Goal: Task Accomplishment & Management: Use online tool/utility

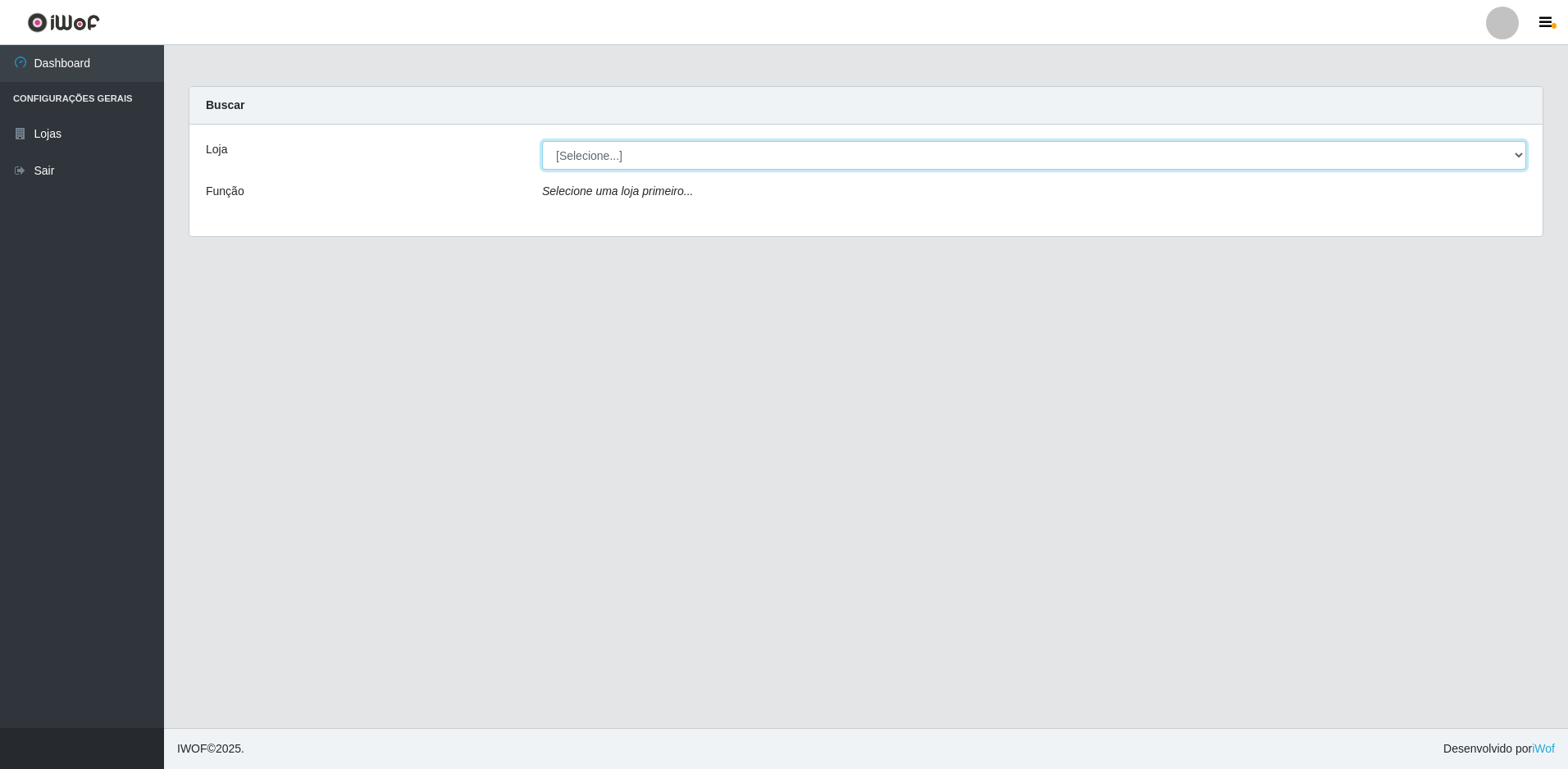
click at [614, 147] on select "[Selecione...] Extrabom - Loja 13 [GEOGRAPHIC_DATA]" at bounding box center [1035, 154] width 984 height 28
select select "436"
click at [542, 141] on select "[Selecione...] Extrabom - Loja 13 [GEOGRAPHIC_DATA]" at bounding box center [1035, 154] width 984 height 28
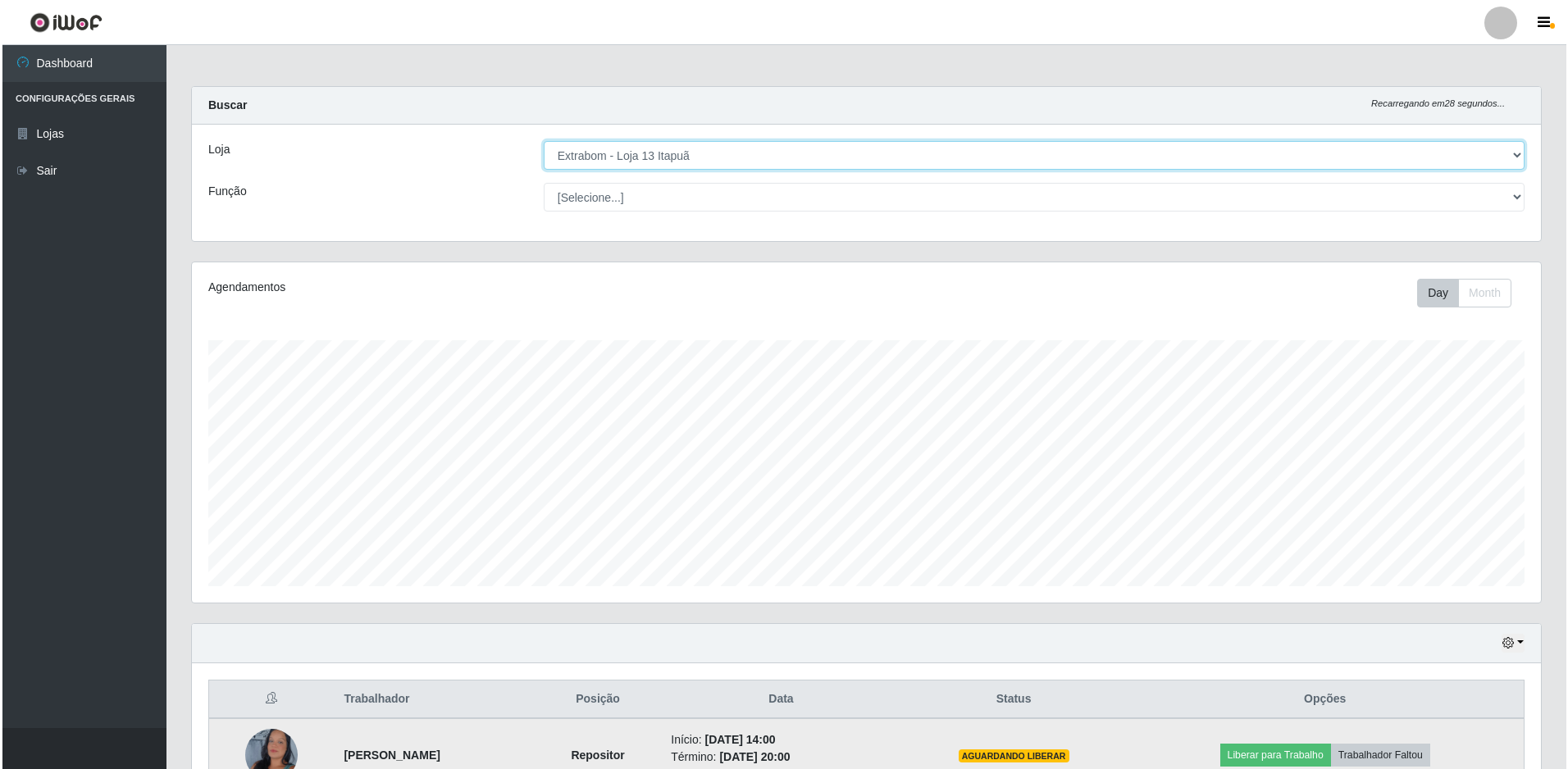
scroll to position [320, 0]
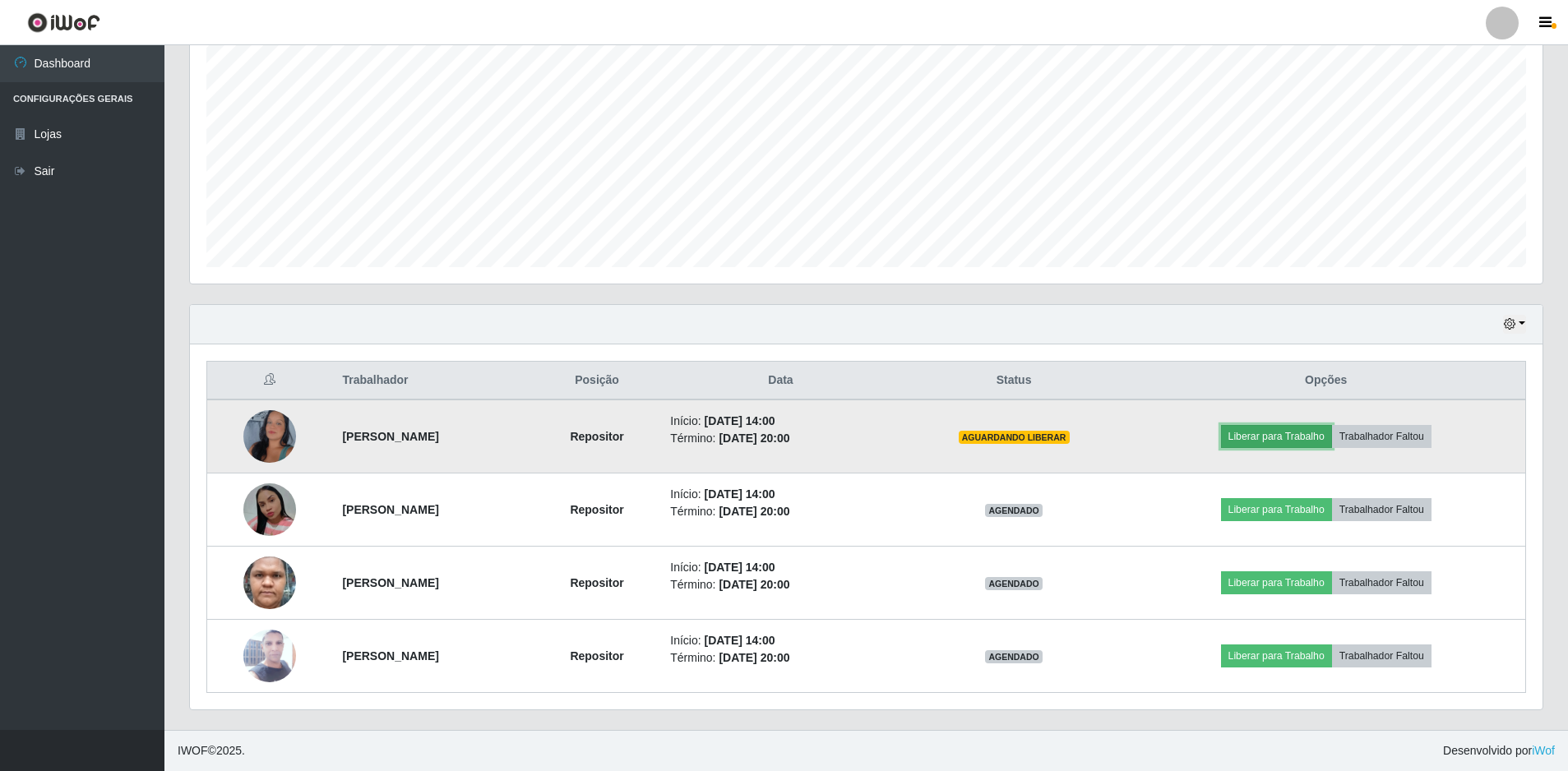
click at [1299, 435] on button "Liberar para Trabalho" at bounding box center [1276, 436] width 111 height 23
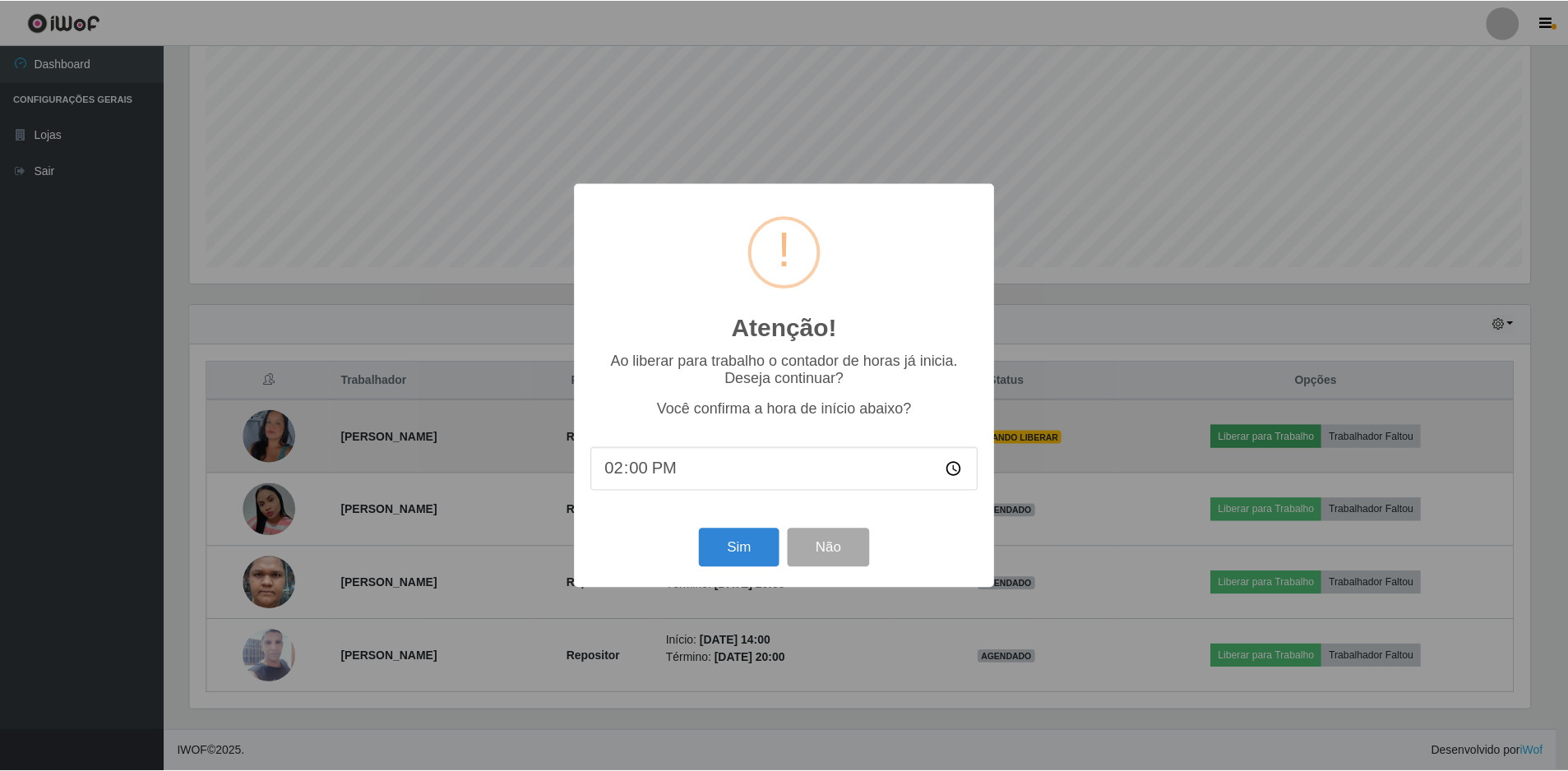
scroll to position [342, 1345]
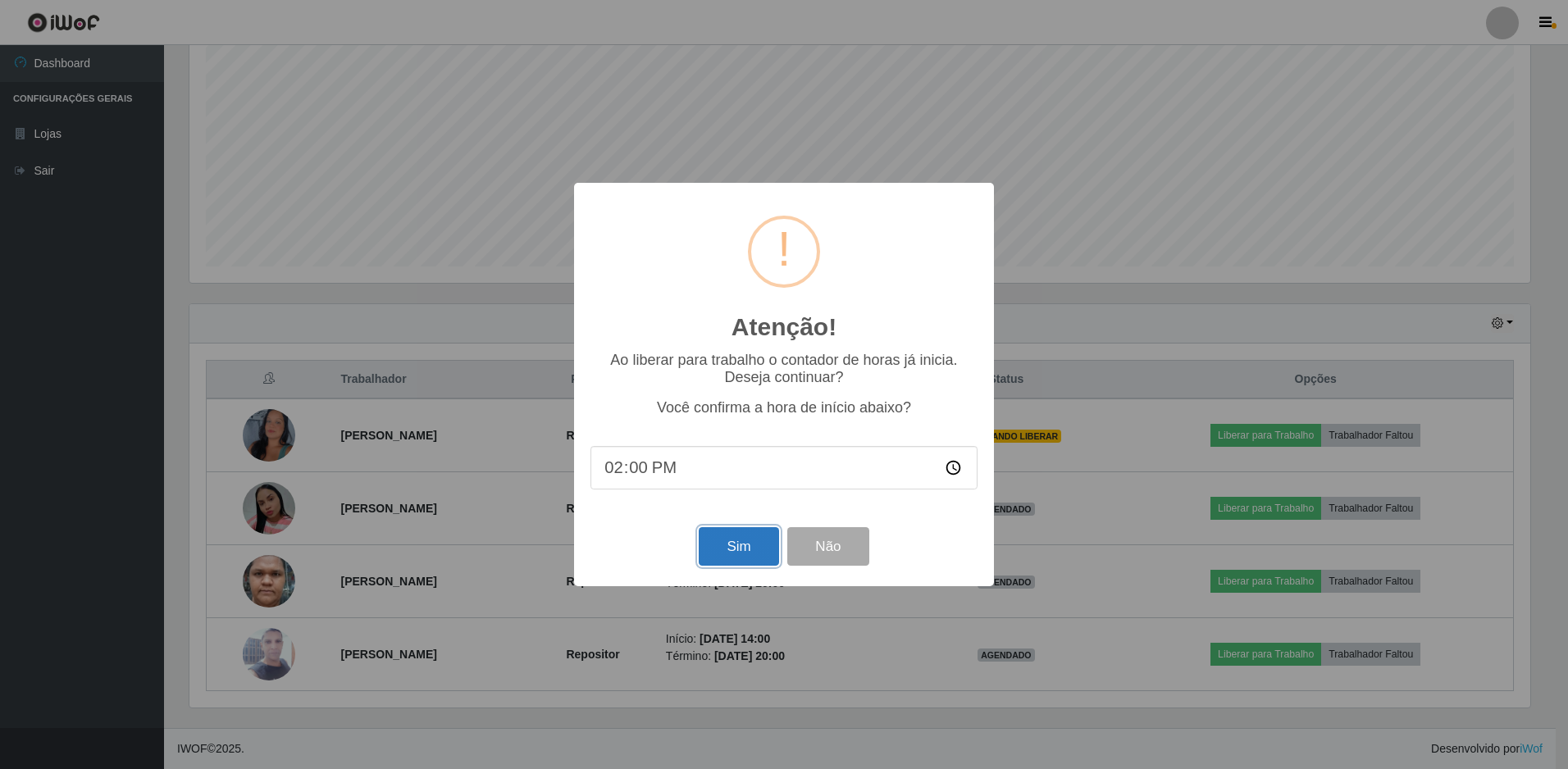
click at [737, 547] on button "Sim" at bounding box center [738, 546] width 79 height 38
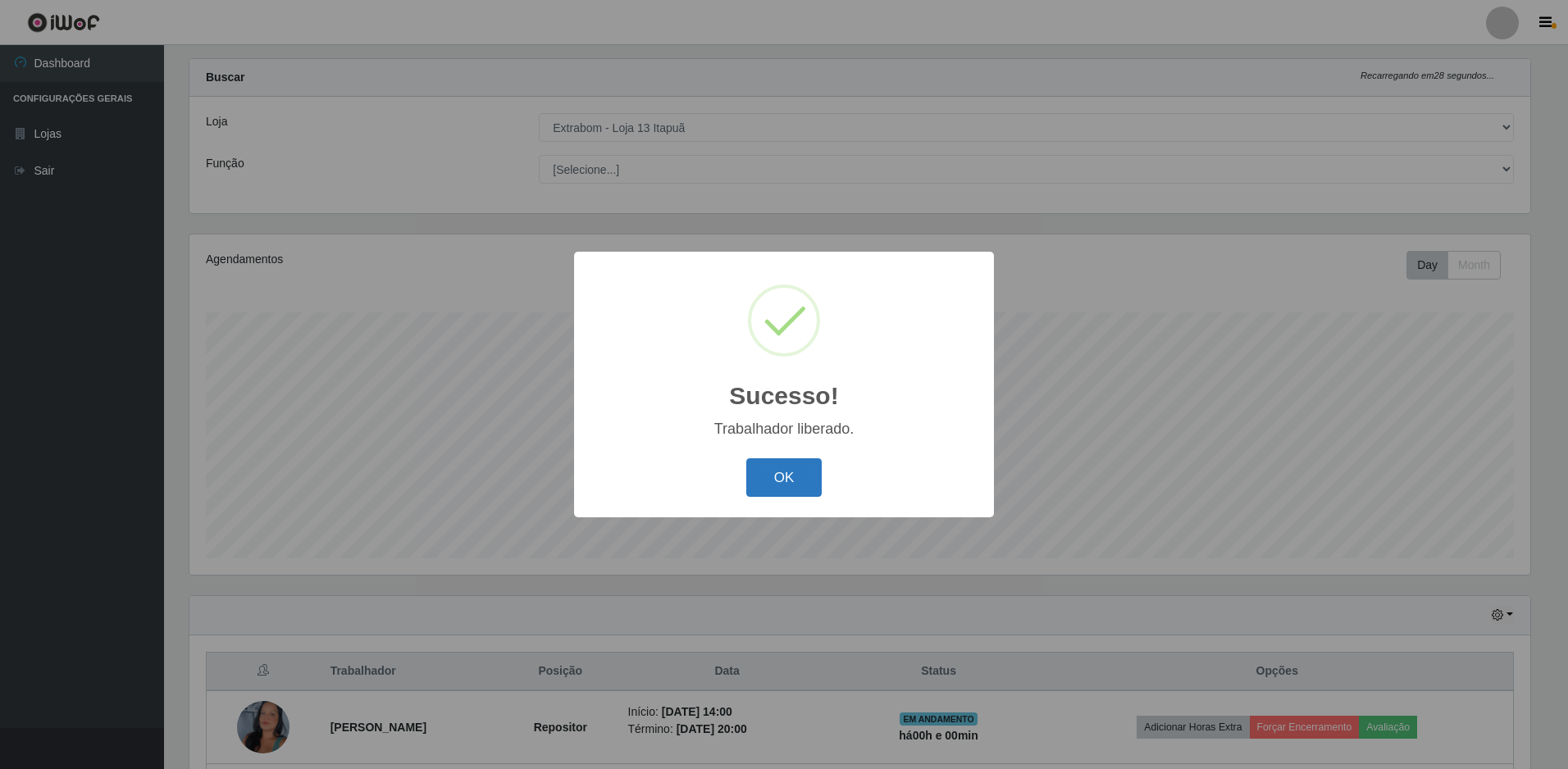
click at [782, 488] on button "OK" at bounding box center [784, 478] width 77 height 38
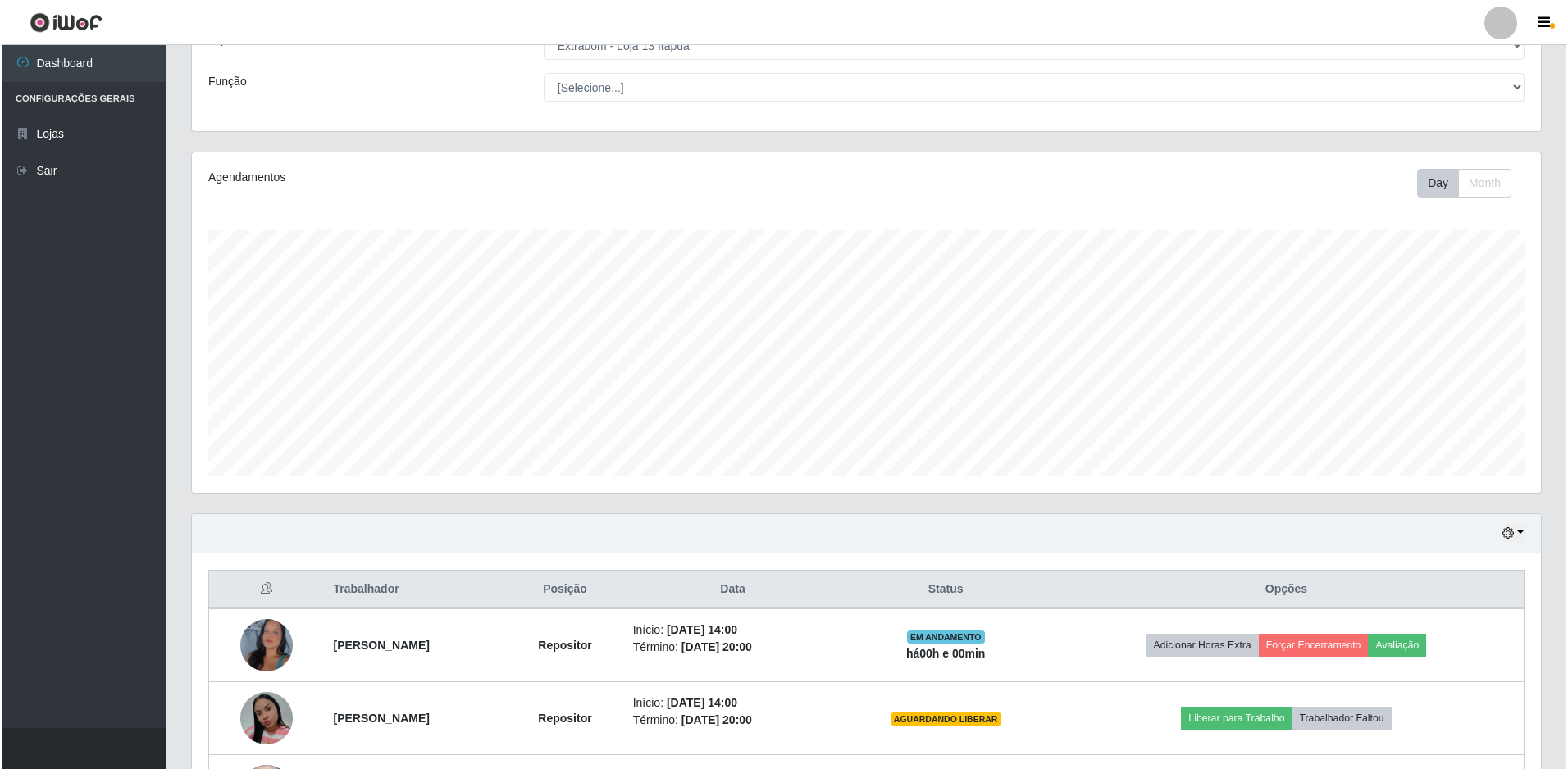
scroll to position [274, 0]
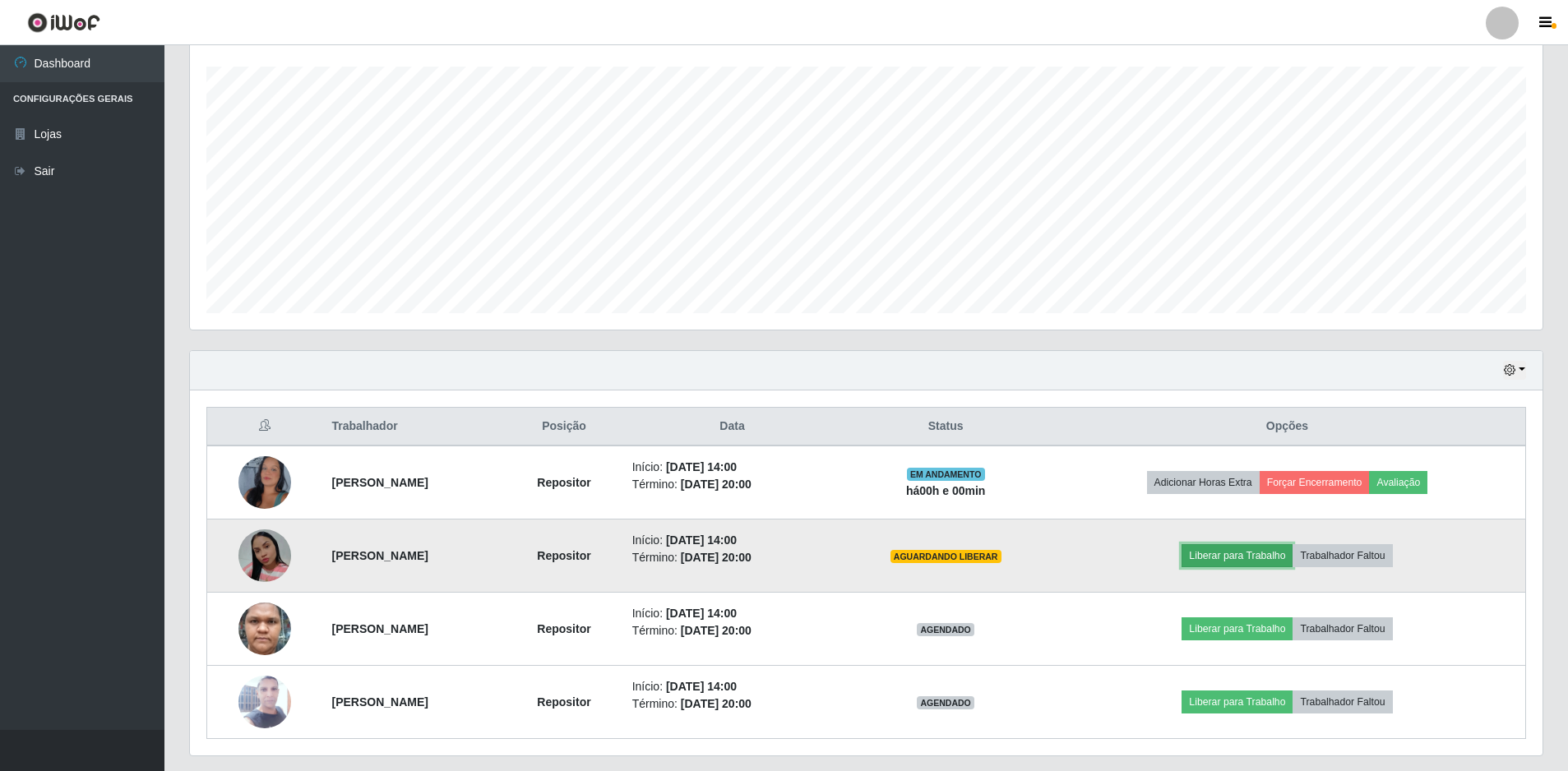
click at [1238, 557] on button "Liberar para Trabalho" at bounding box center [1236, 555] width 111 height 23
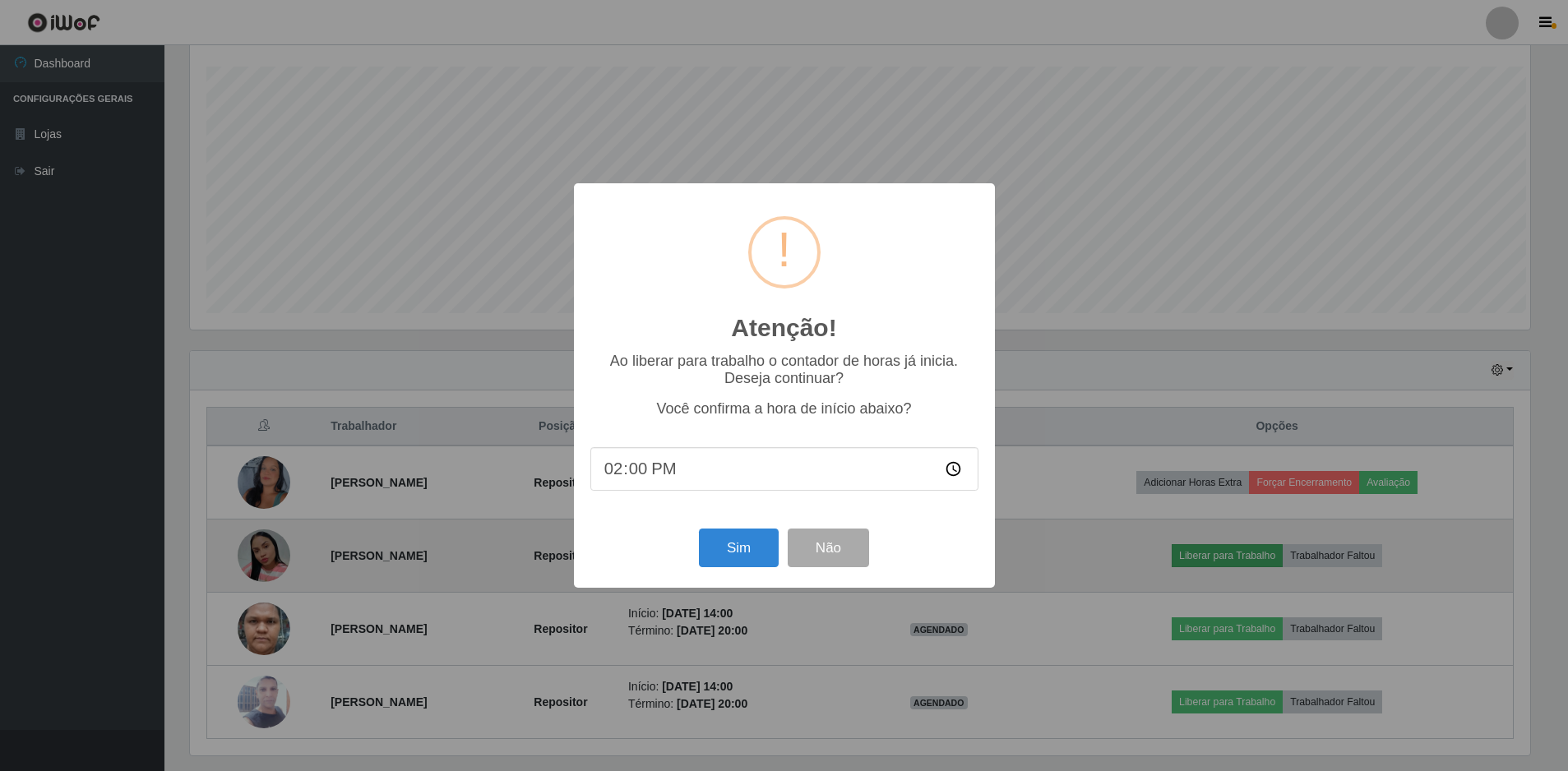
scroll to position [342, 1345]
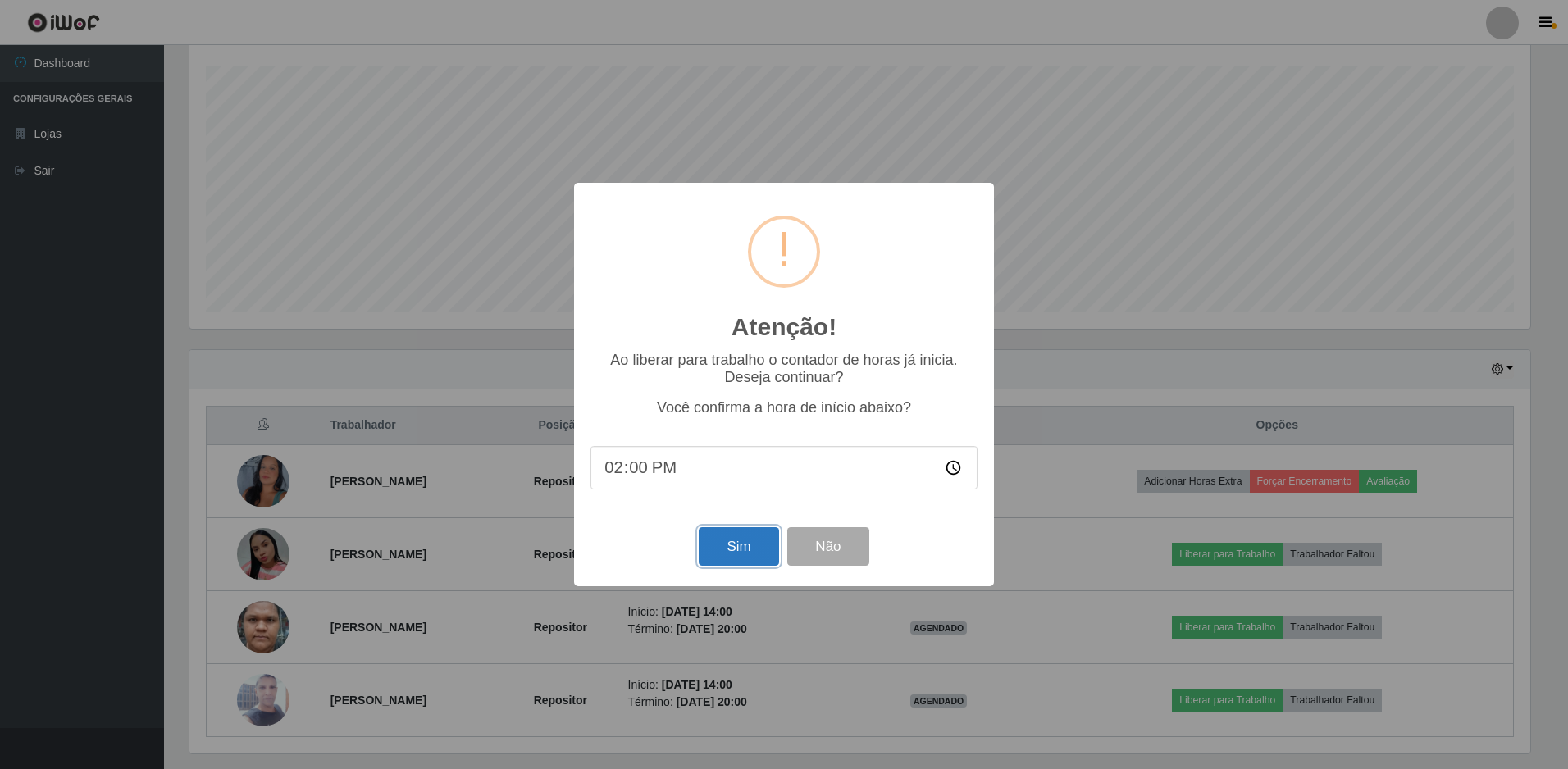
click at [735, 543] on button "Sim" at bounding box center [738, 546] width 79 height 38
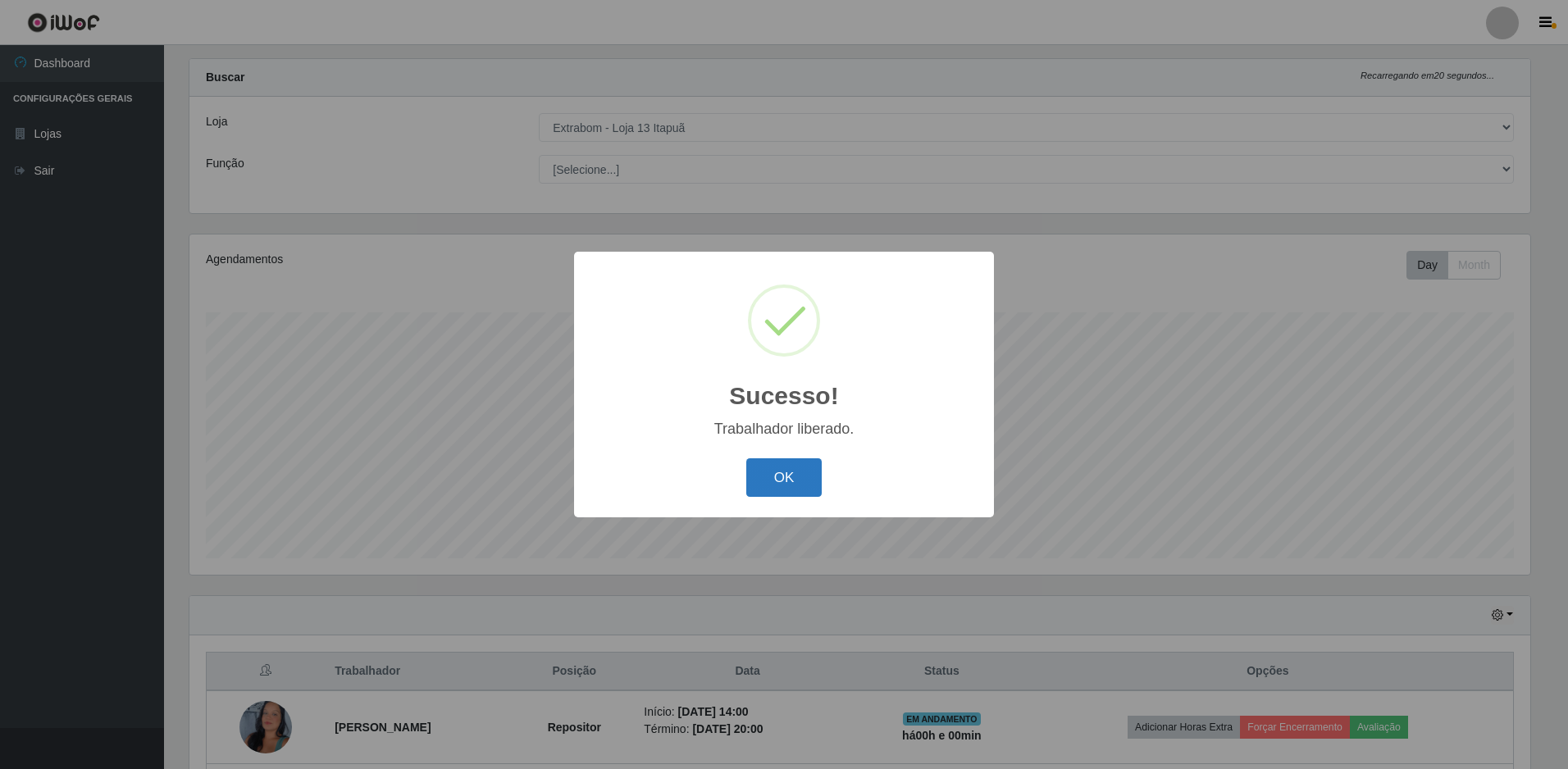
click at [790, 477] on button "OK" at bounding box center [784, 478] width 77 height 38
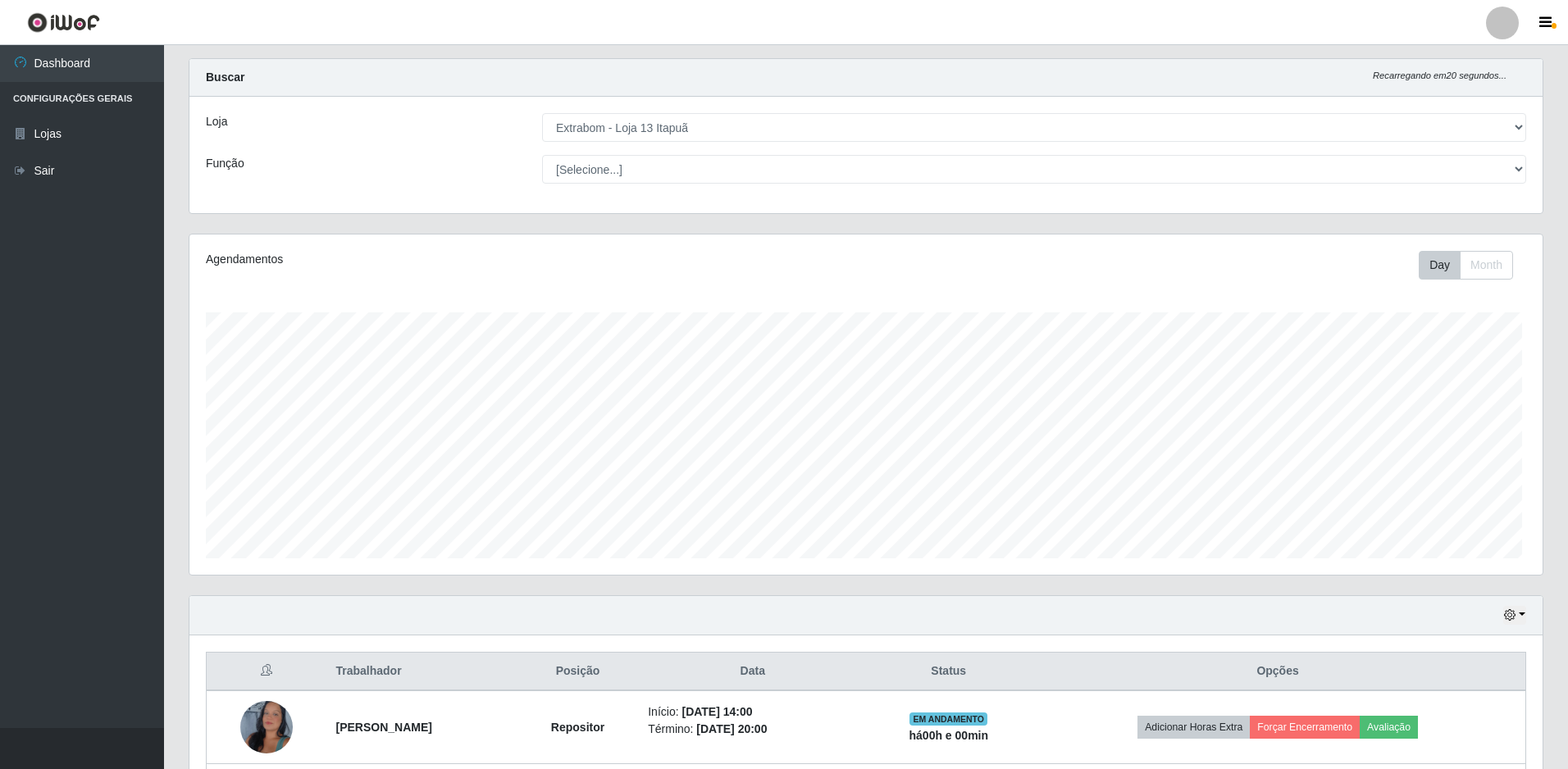
scroll to position [341, 1349]
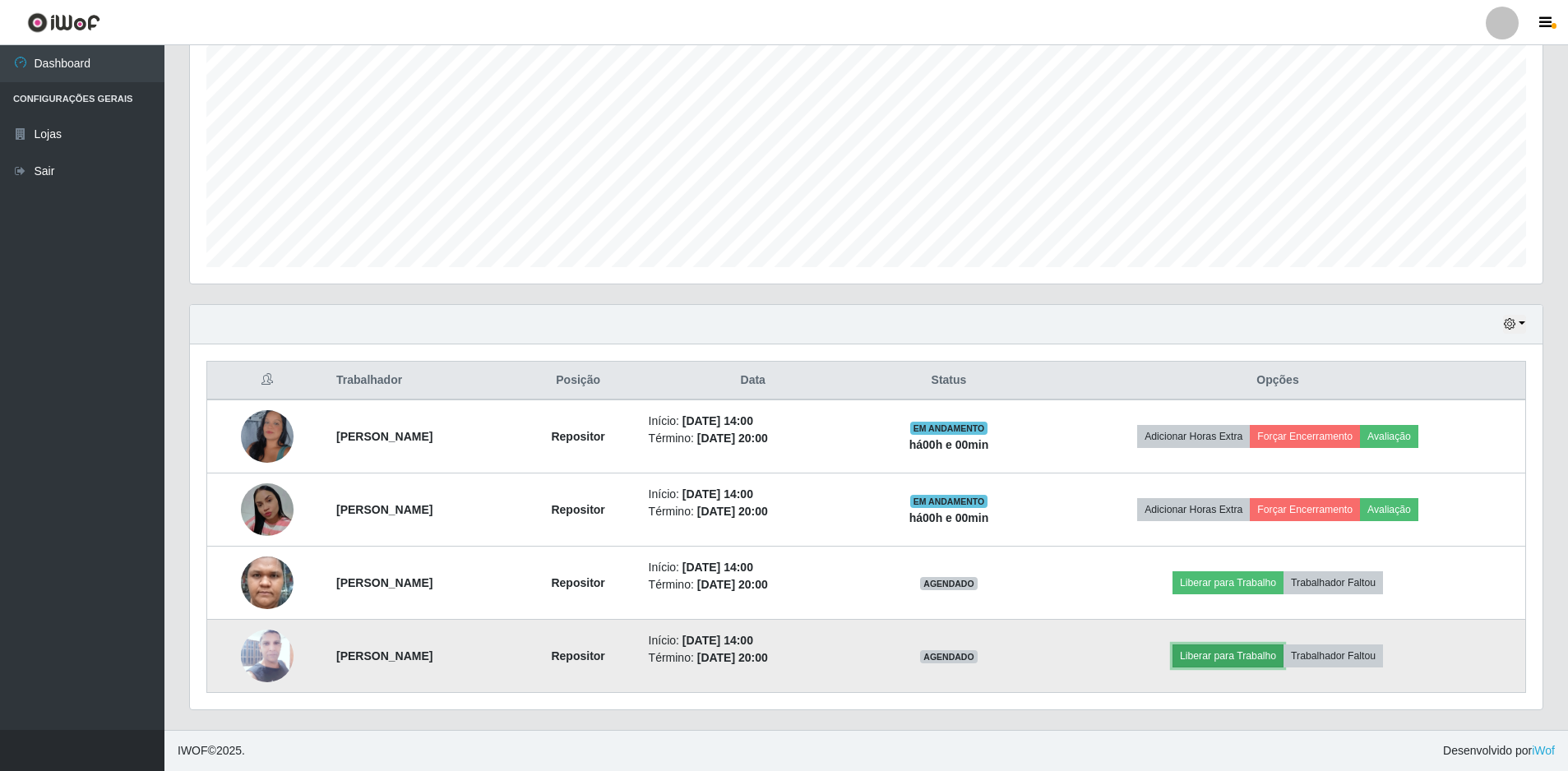
click at [1244, 657] on button "Liberar para Trabalho" at bounding box center [1227, 656] width 111 height 23
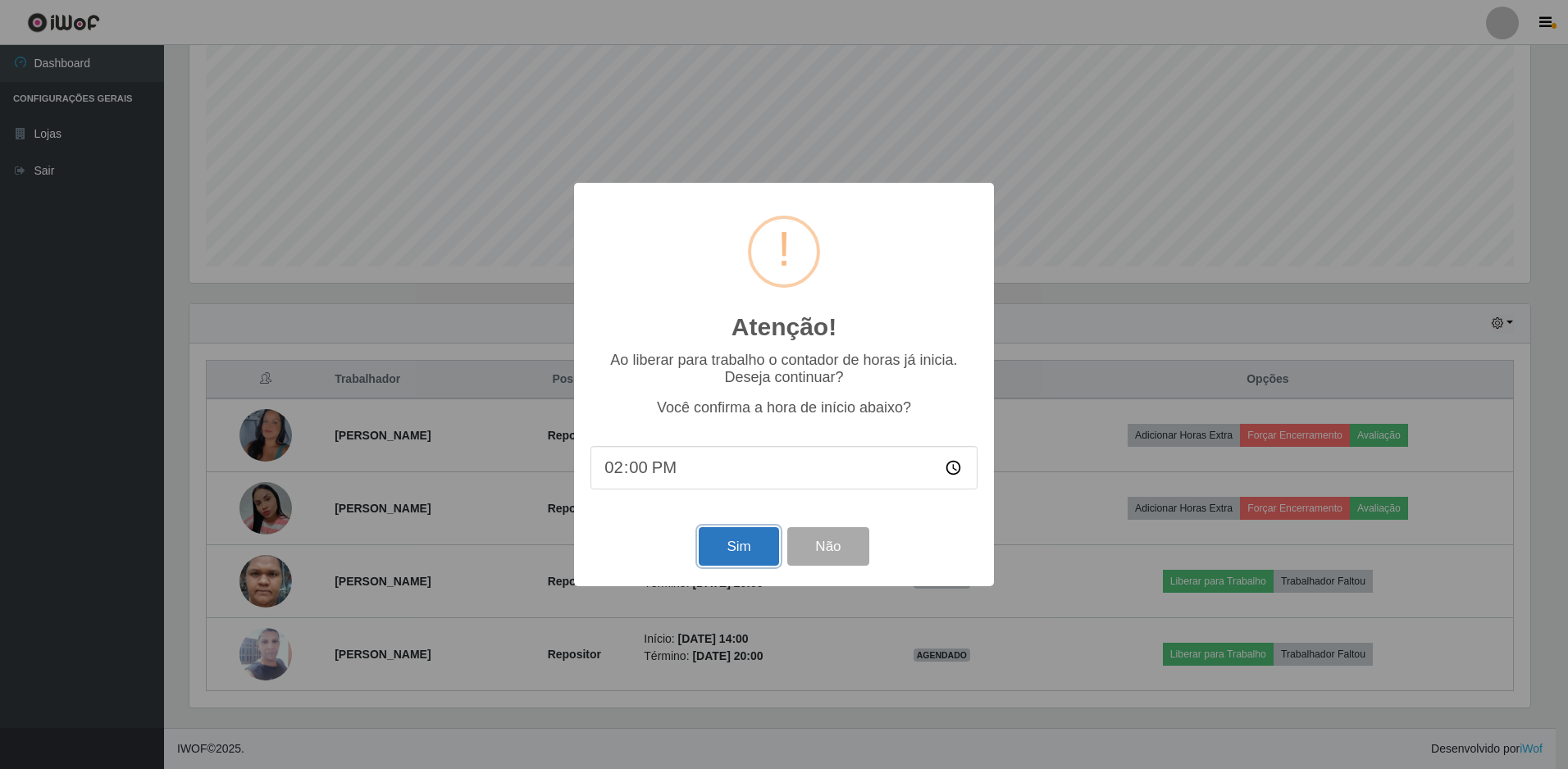
click at [738, 540] on button "Sim" at bounding box center [738, 546] width 79 height 38
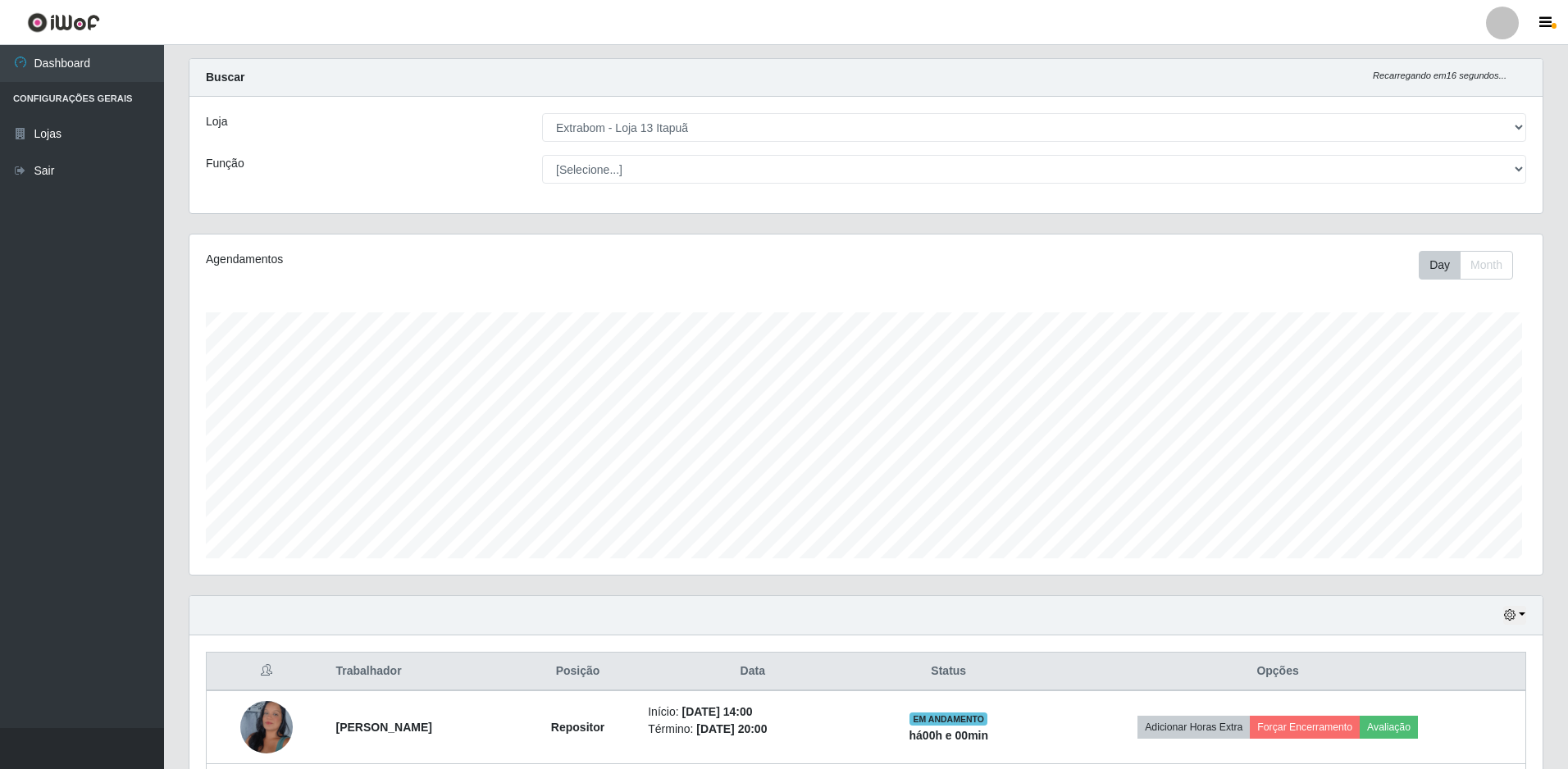
scroll to position [0, 0]
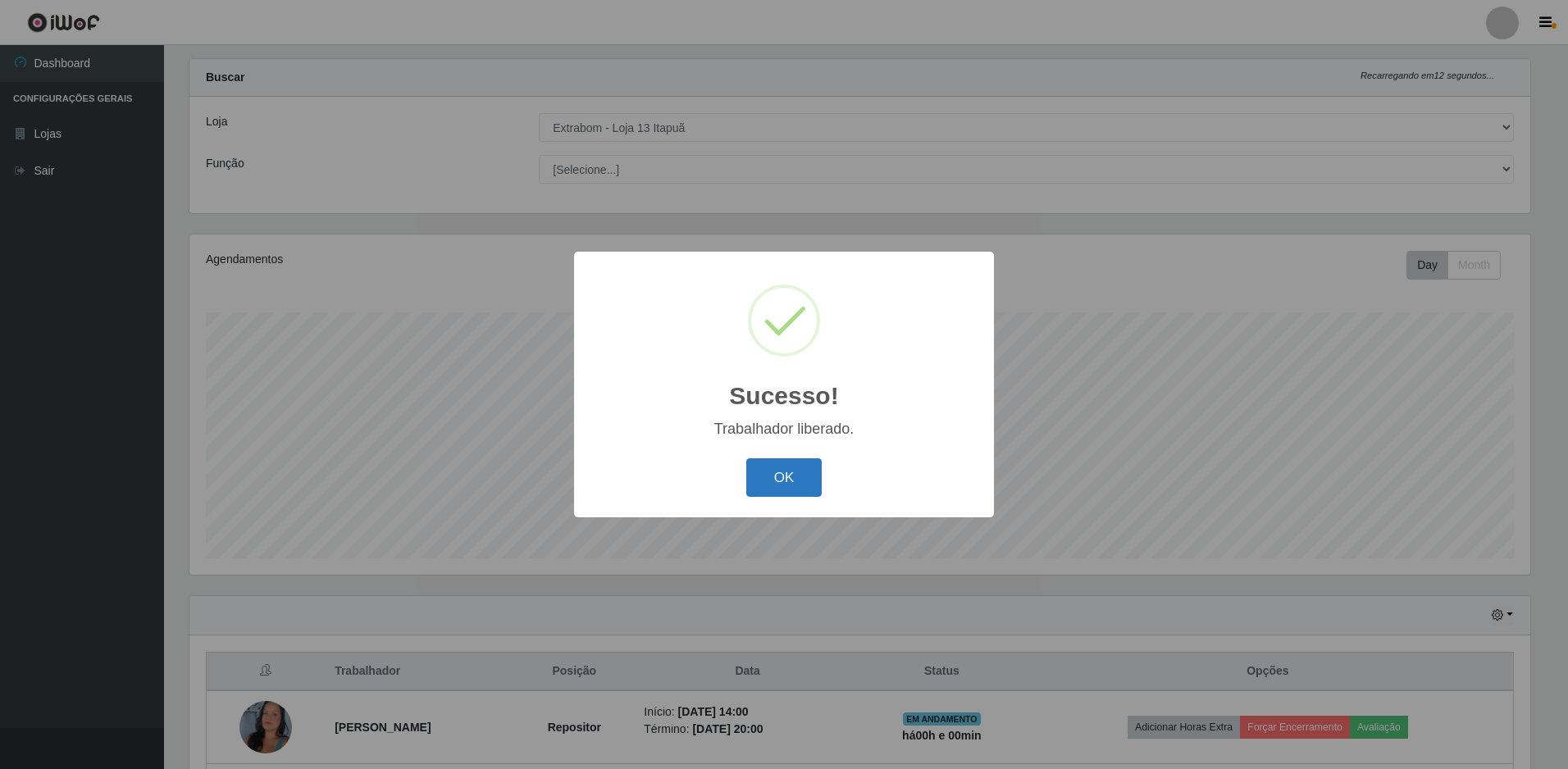
click at [784, 475] on button "OK" at bounding box center [784, 478] width 77 height 38
